Goal: Register for event/course

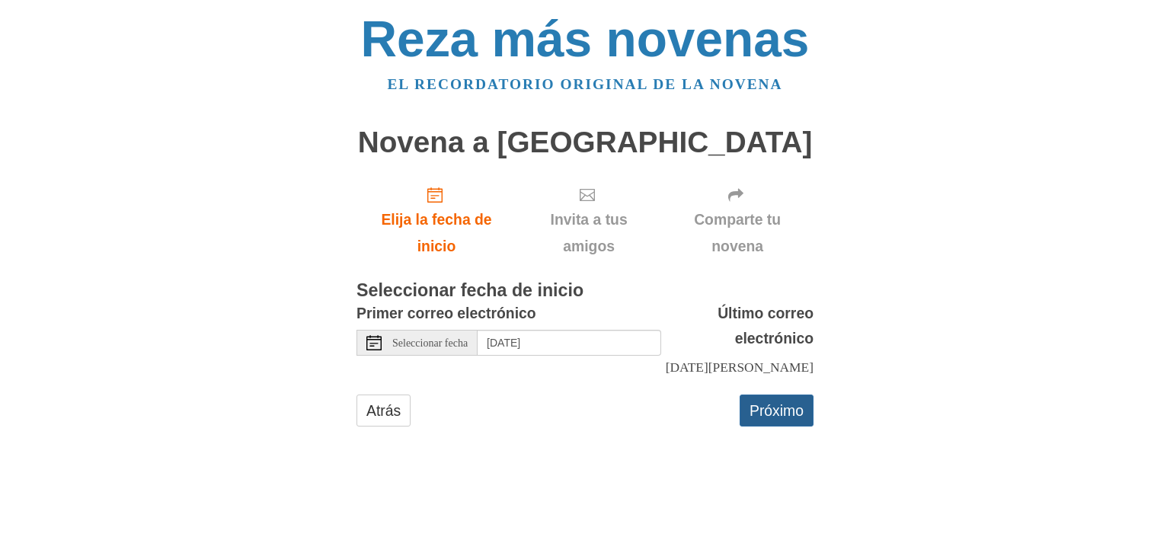
click at [780, 419] on font "Próximo" at bounding box center [777, 410] width 54 height 17
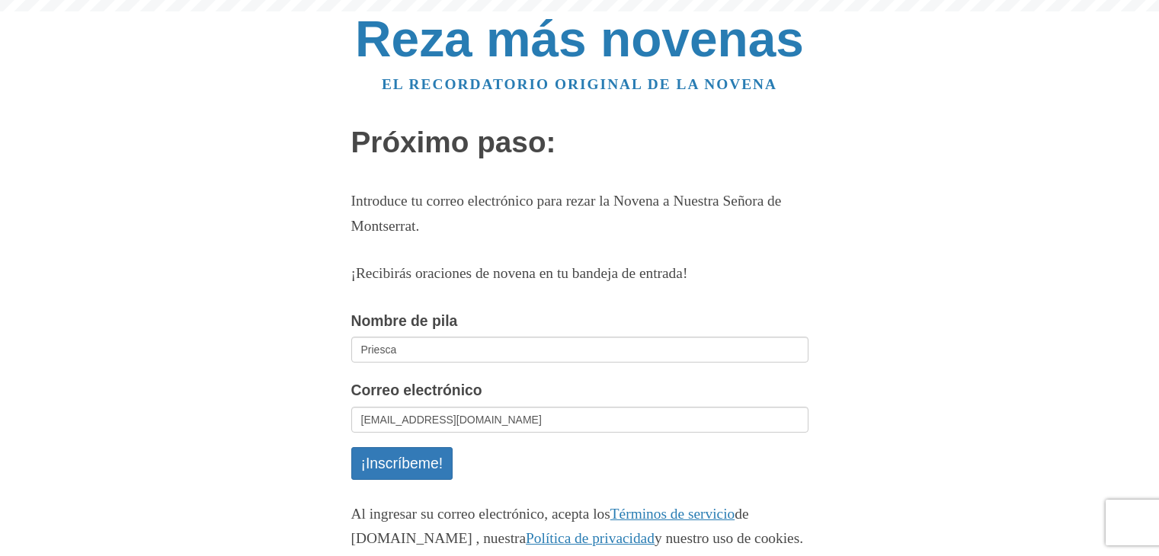
scroll to position [76, 0]
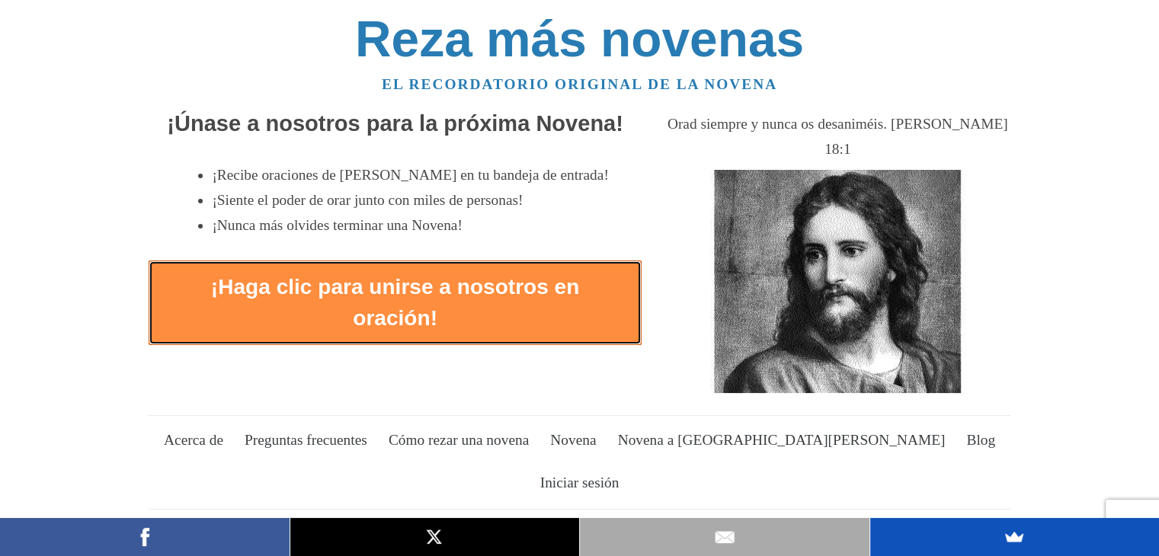
click at [412, 294] on font "¡Haga clic para unirse a nosotros en oración!" at bounding box center [395, 302] width 368 height 55
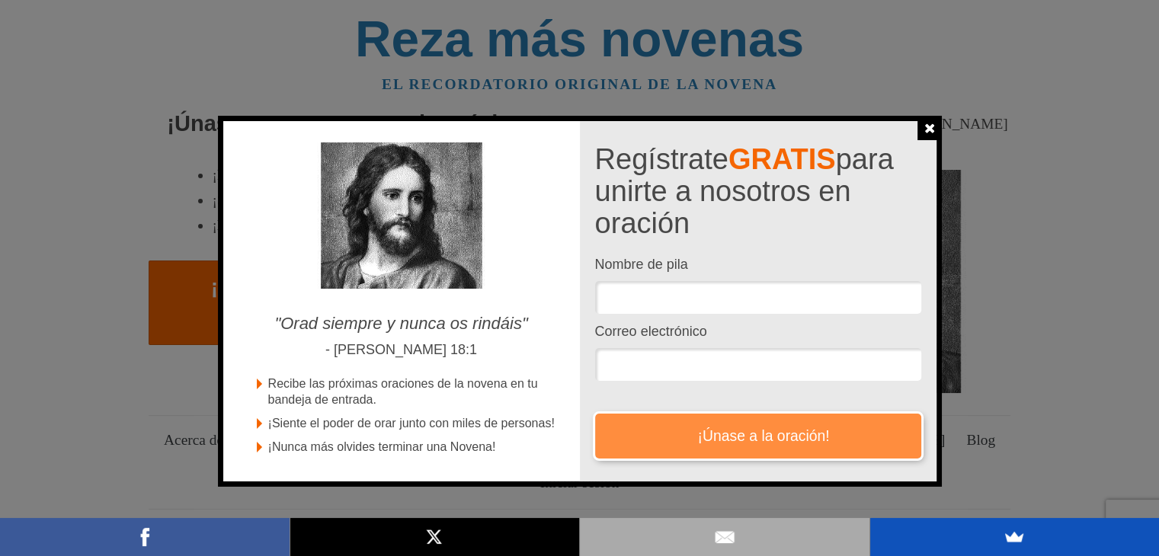
click at [764, 434] on font "¡Únase a la oración!" at bounding box center [763, 436] width 132 height 17
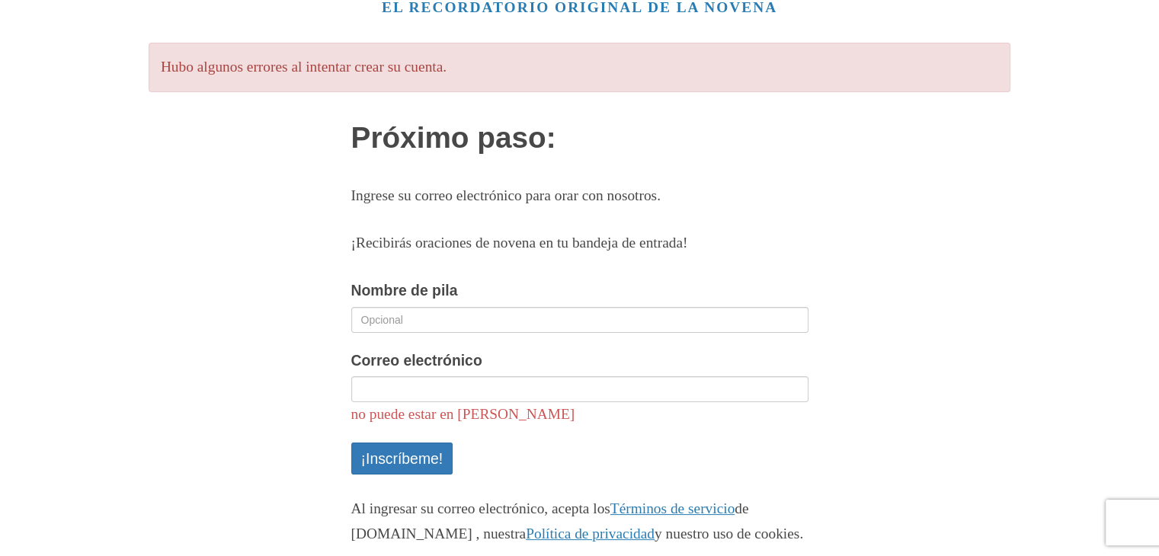
scroll to position [76, 0]
